Goal: Check status

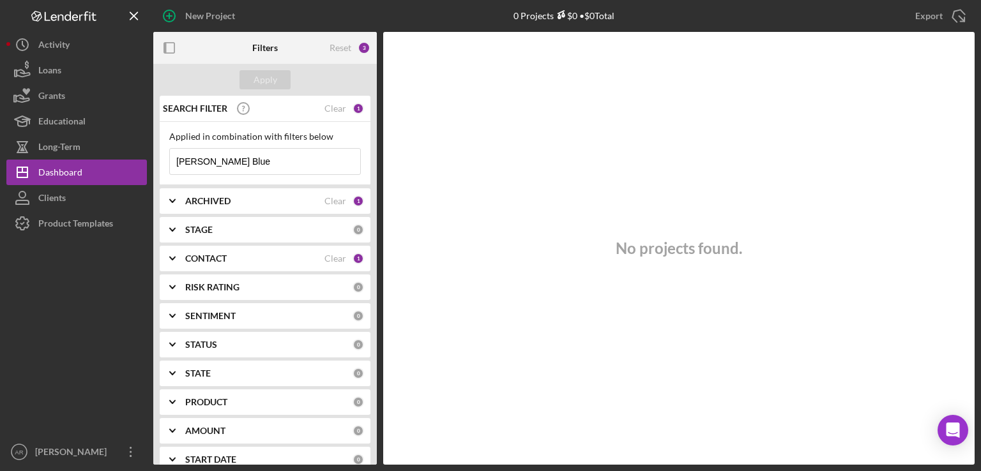
click at [258, 160] on input "[PERSON_NAME] Blue" at bounding box center [265, 162] width 190 height 26
drag, startPoint x: 258, startPoint y: 160, endPoint x: 158, endPoint y: 139, distance: 101.8
click at [158, 139] on div "SEARCH FILTER Clear 1 Applied in combination with filters below [PERSON_NAME] B…" at bounding box center [265, 280] width 224 height 369
type input "[PERSON_NAME]"
click at [56, 72] on div "Loans" at bounding box center [49, 71] width 23 height 29
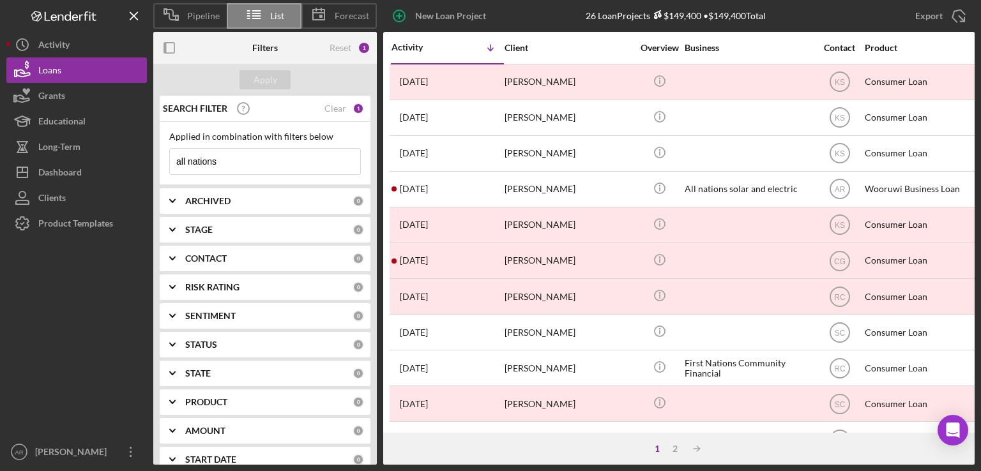
drag, startPoint x: 262, startPoint y: 158, endPoint x: 151, endPoint y: 172, distance: 111.9
click at [151, 172] on div "Pipeline List Forecast New Loan Project 26 Loan Projects $149,400 • $149,400 To…" at bounding box center [490, 232] width 968 height 465
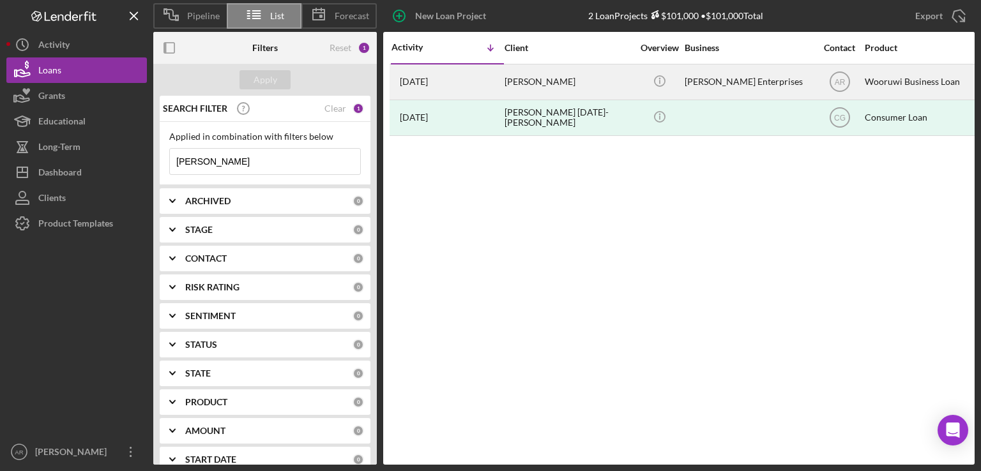
type input "[PERSON_NAME]"
click at [529, 84] on div "[PERSON_NAME]" at bounding box center [569, 82] width 128 height 34
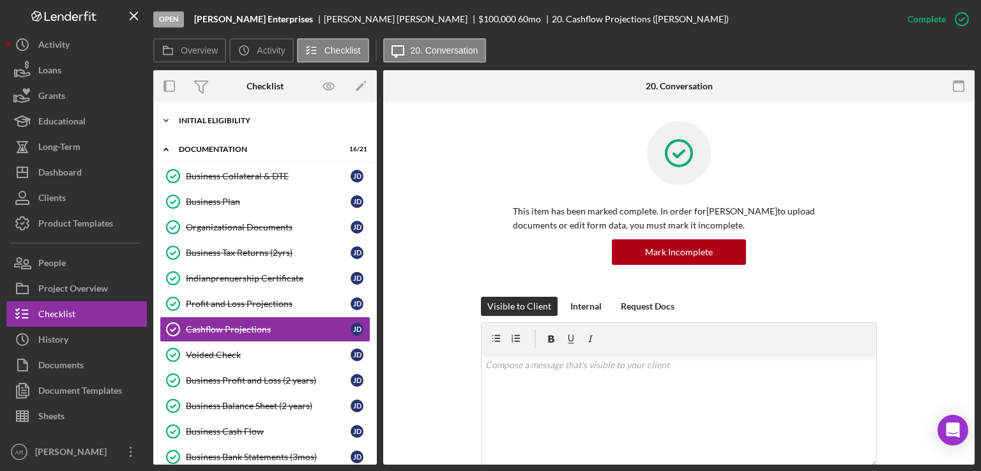
click at [167, 119] on icon "Icon/Expander" at bounding box center [166, 121] width 26 height 26
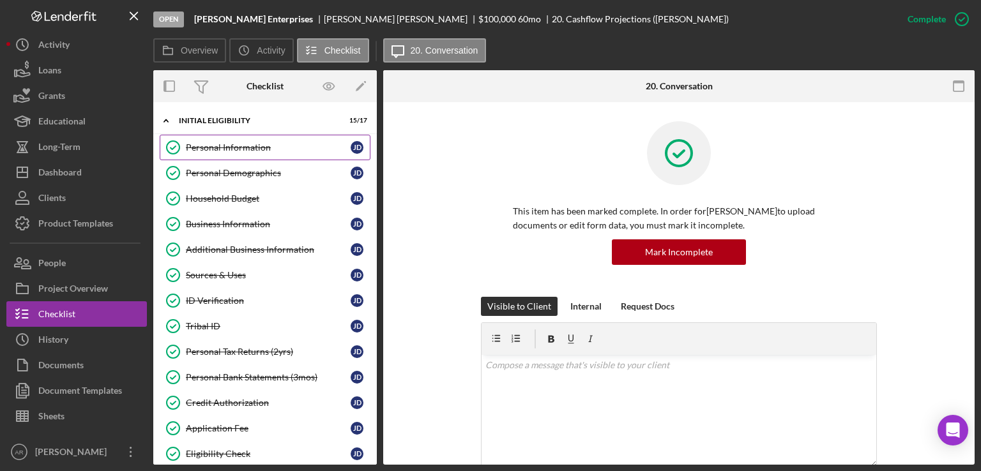
click at [250, 142] on div "Personal Information" at bounding box center [268, 147] width 165 height 10
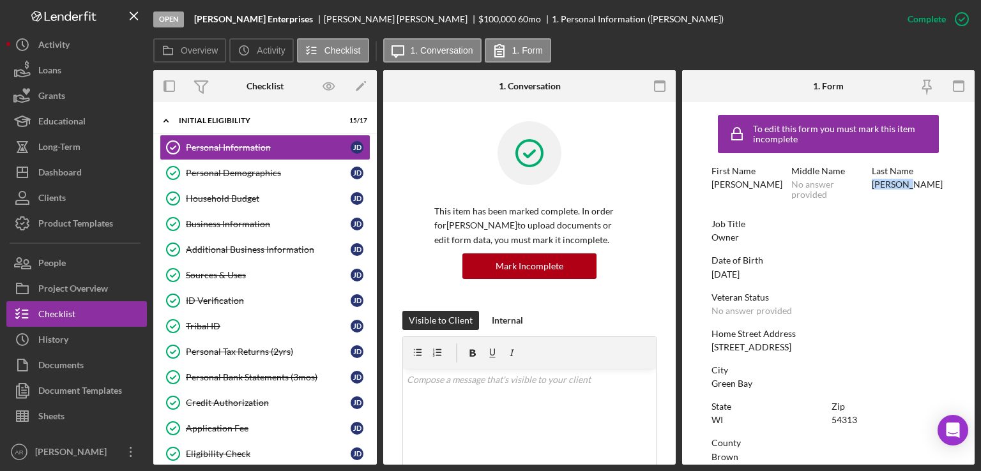
drag, startPoint x: 975, startPoint y: 171, endPoint x: 980, endPoint y: 186, distance: 15.8
click at [980, 186] on div "Open [PERSON_NAME] Enterprises [PERSON_NAME] $100,000 $100,000 60 mo 1. Persona…" at bounding box center [490, 235] width 981 height 471
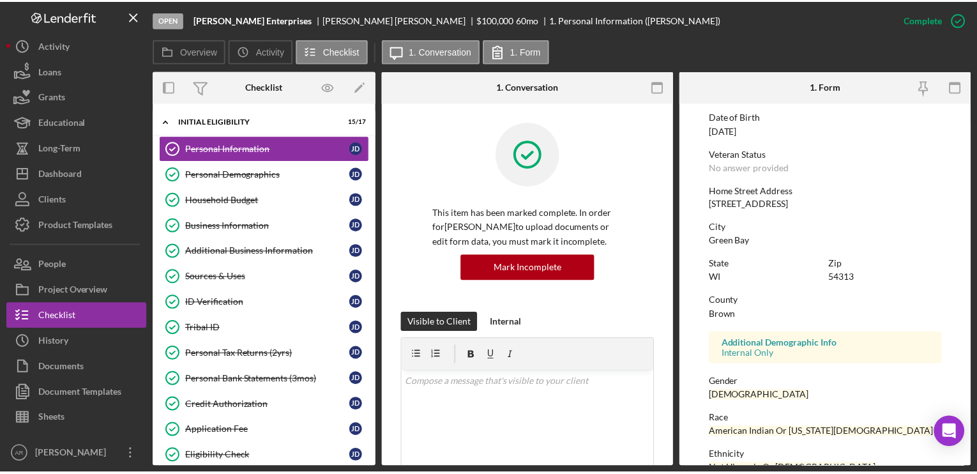
scroll to position [145, 0]
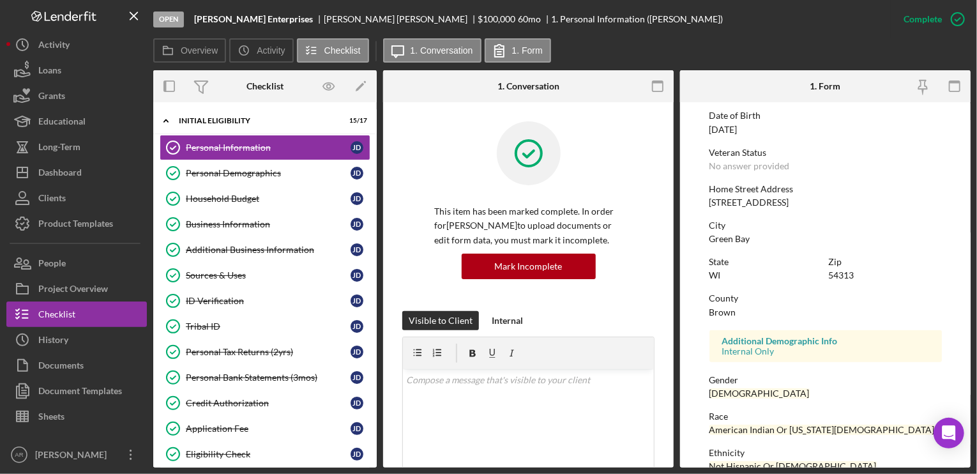
click at [853, 172] on div "To edit this form you must mark this item incomplete First Name [PERSON_NAME] M…" at bounding box center [826, 261] width 232 height 594
drag, startPoint x: 973, startPoint y: 223, endPoint x: 970, endPoint y: 253, distance: 30.3
click at [971, 254] on div "Open [PERSON_NAME] Enterprises [PERSON_NAME] $100,000 $100,000 60 mo 1. Persona…" at bounding box center [488, 237] width 977 height 474
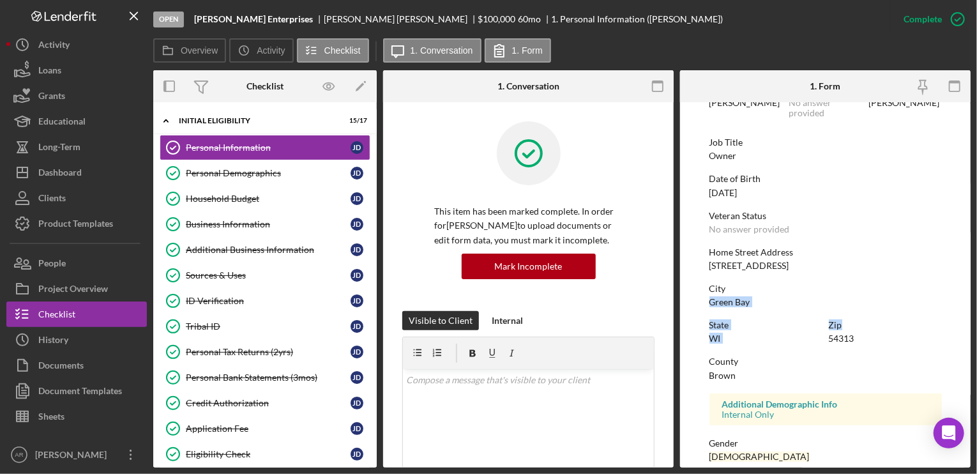
scroll to position [84, 0]
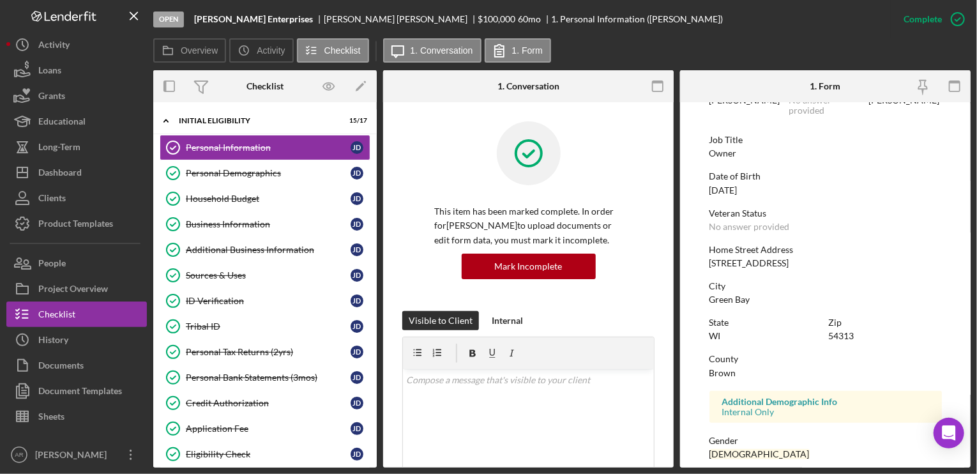
click at [830, 249] on div "Home Street Address" at bounding box center [826, 250] width 232 height 10
click at [266, 167] on link "Personal Demographics Personal Demographics [PERSON_NAME]" at bounding box center [265, 173] width 211 height 26
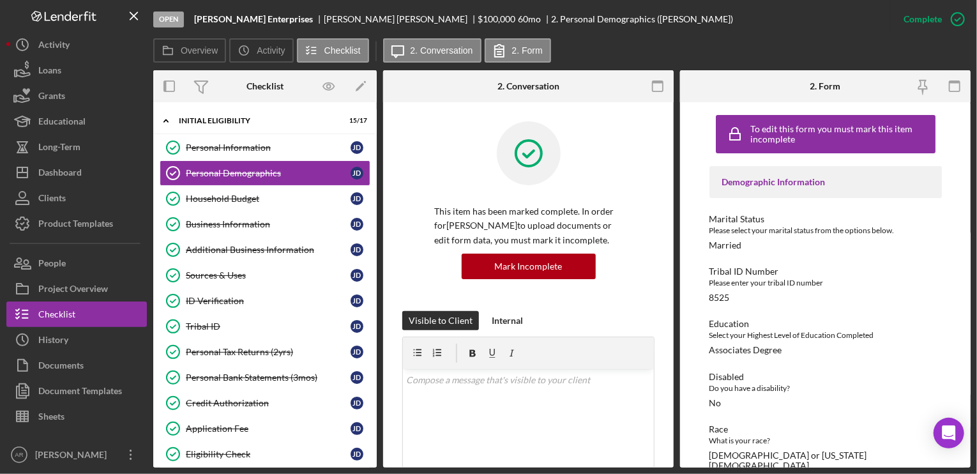
drag, startPoint x: 974, startPoint y: 122, endPoint x: 973, endPoint y: 131, distance: 9.0
click at [973, 131] on div "Open [PERSON_NAME] Enterprises [PERSON_NAME] $100,000 $100,000 60 mo 2. Persona…" at bounding box center [488, 237] width 977 height 474
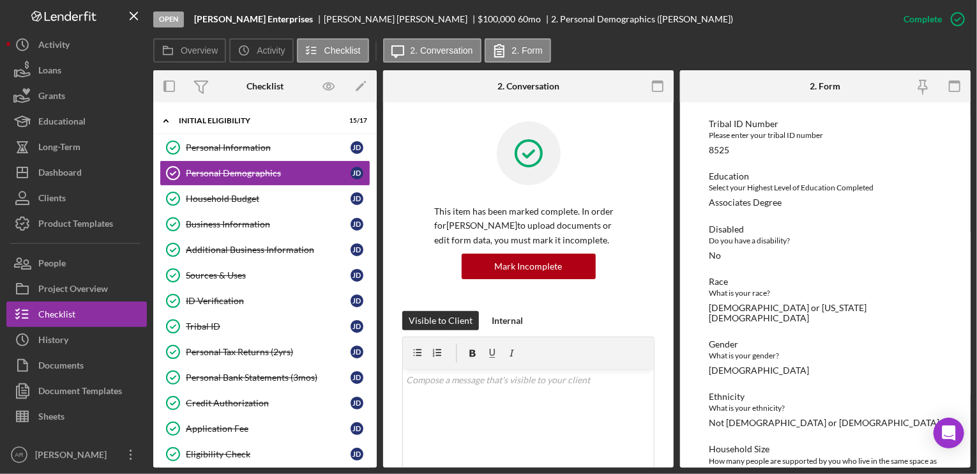
scroll to position [153, 0]
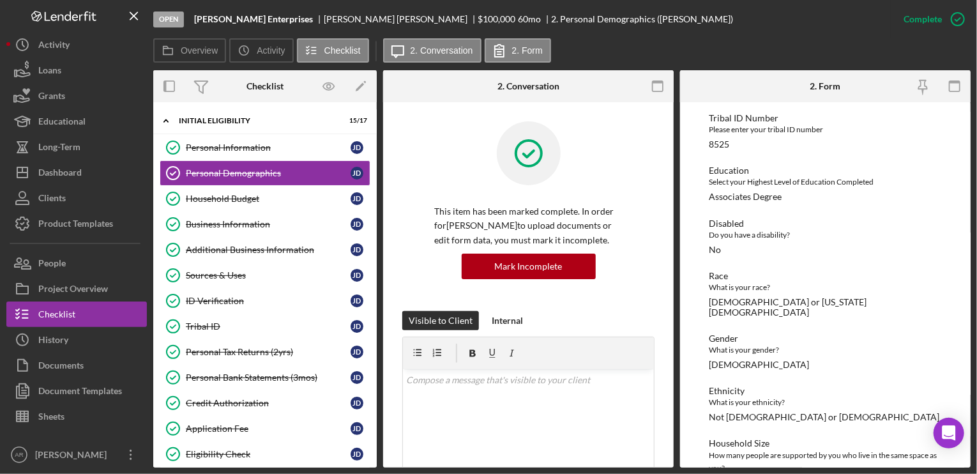
click at [820, 200] on div "Education Select your Highest Level of Education Completed Associates Degree" at bounding box center [826, 183] width 232 height 36
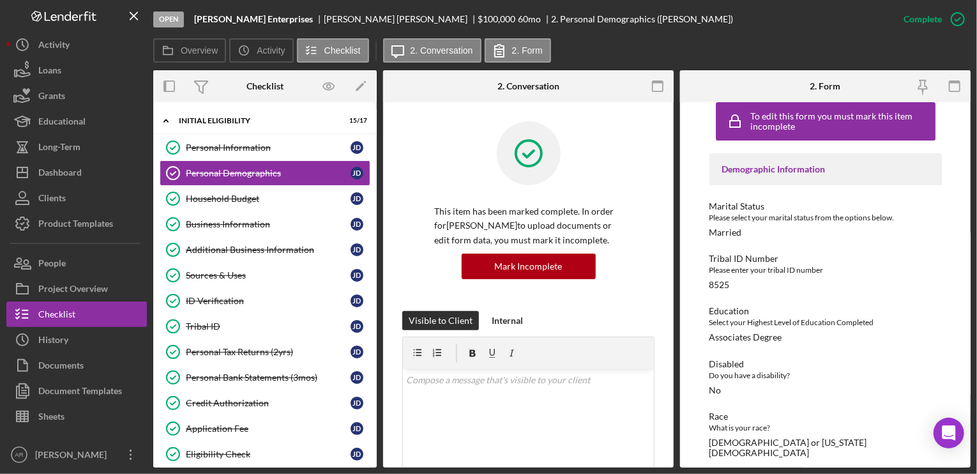
scroll to position [0, 0]
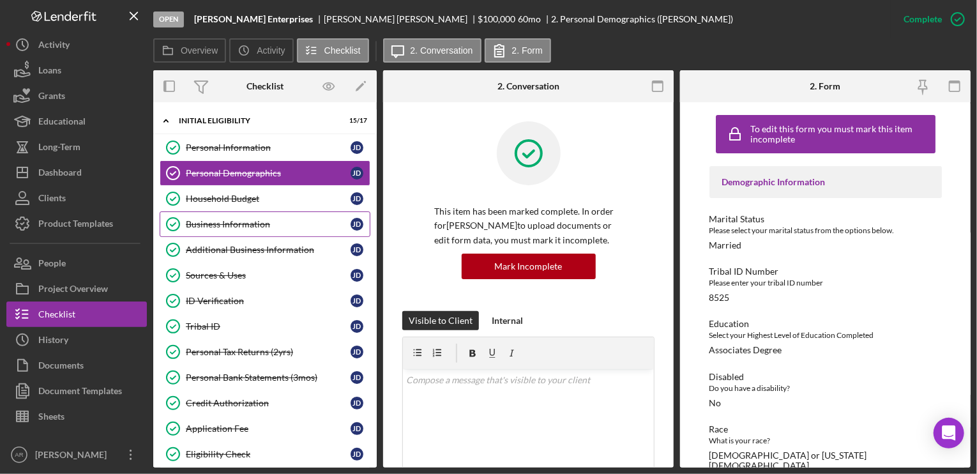
click at [245, 223] on div "Business Information" at bounding box center [268, 224] width 165 height 10
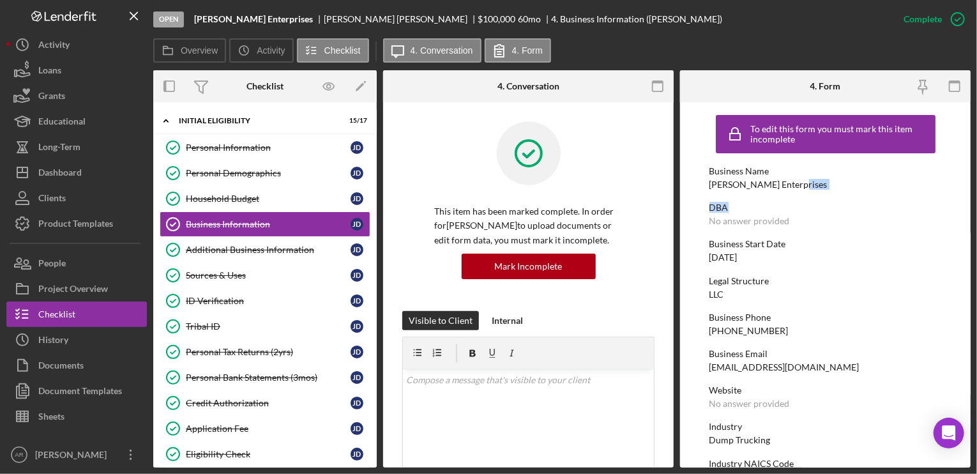
drag, startPoint x: 971, startPoint y: 177, endPoint x: 971, endPoint y: 199, distance: 21.7
click at [971, 199] on div "Open [PERSON_NAME] Enterprises [PERSON_NAME] $100,000 $100,000 60 mo 4. Busines…" at bounding box center [488, 237] width 977 height 474
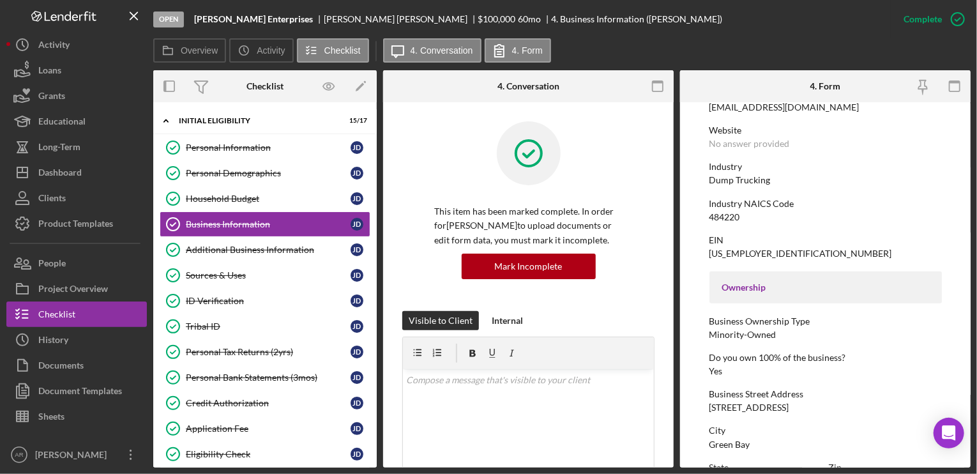
scroll to position [276, 0]
